Goal: Task Accomplishment & Management: Complete application form

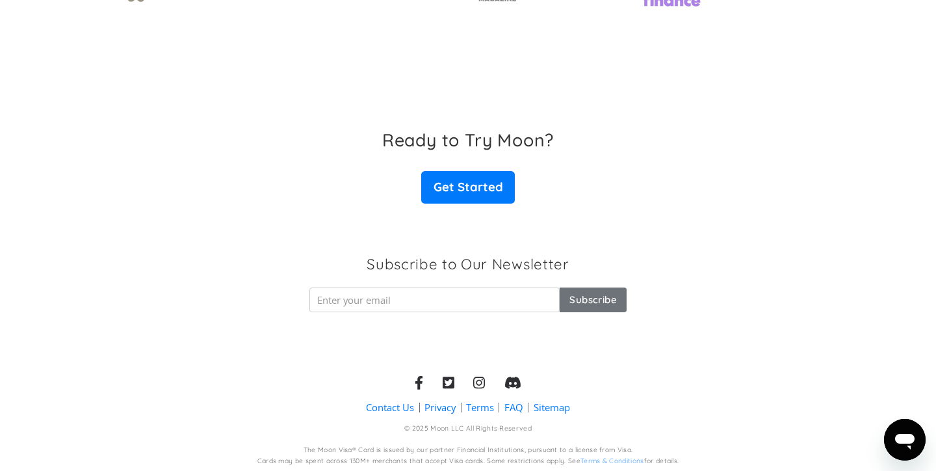
scroll to position [2070, 0]
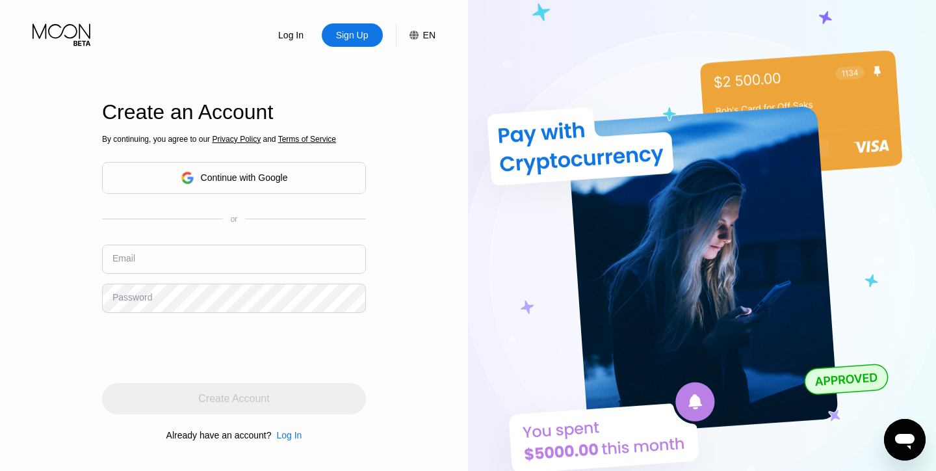
click at [423, 33] on div "EN" at bounding box center [429, 35] width 12 height 10
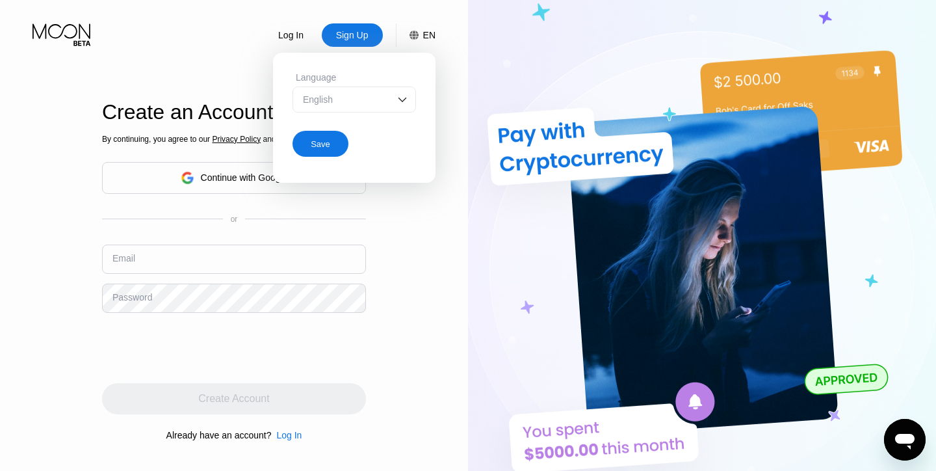
click at [400, 103] on img at bounding box center [402, 99] width 13 height 13
click at [430, 83] on div "Language English English Spanish Save" at bounding box center [354, 115] width 163 height 124
click at [456, 79] on div "Log In Sign Up EN Language English English Spanish Save Create an Account By co…" at bounding box center [234, 258] width 468 height 517
click at [424, 35] on div "EN" at bounding box center [429, 35] width 12 height 10
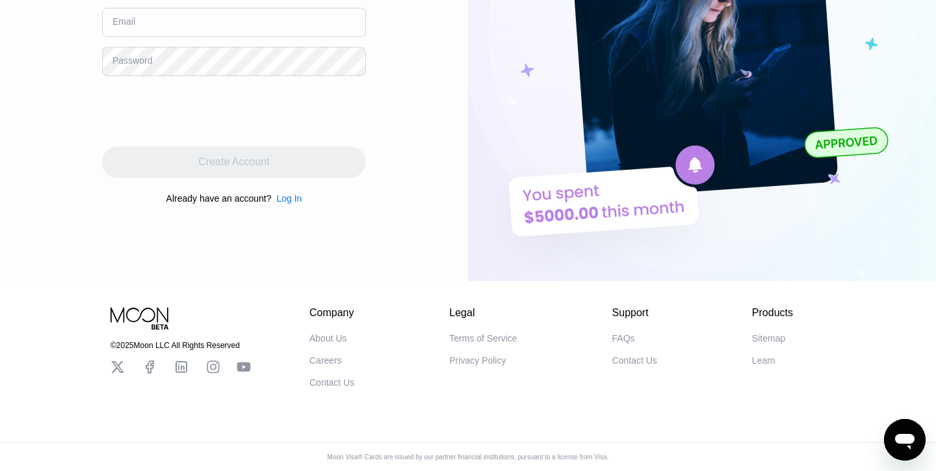
scroll to position [239, 0]
click at [476, 333] on div "Terms of Service" at bounding box center [483, 338] width 68 height 10
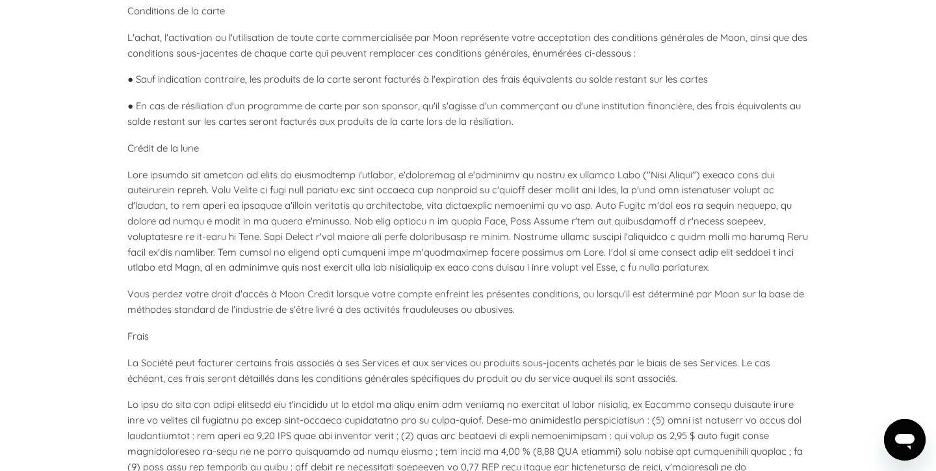
scroll to position [3075, 0]
